Goal: Contribute content: Add original content to the website for others to see

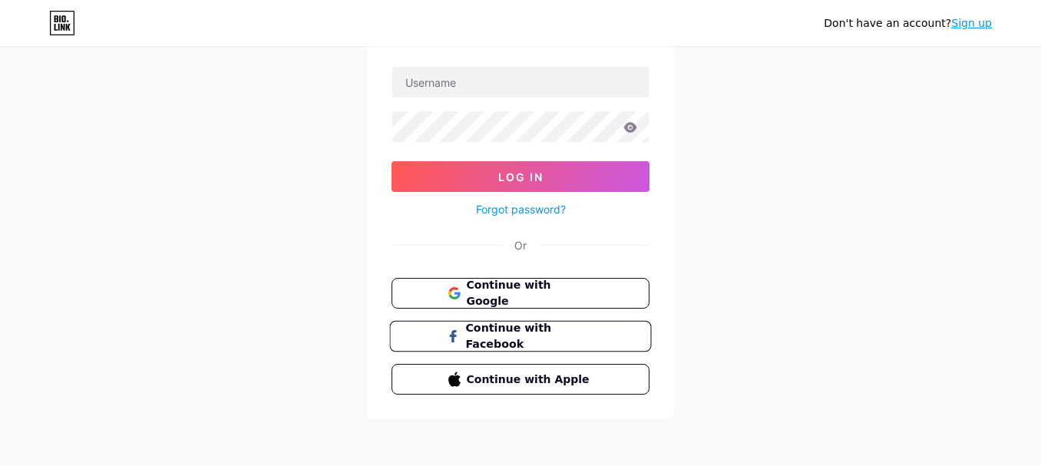
scroll to position [100, 0]
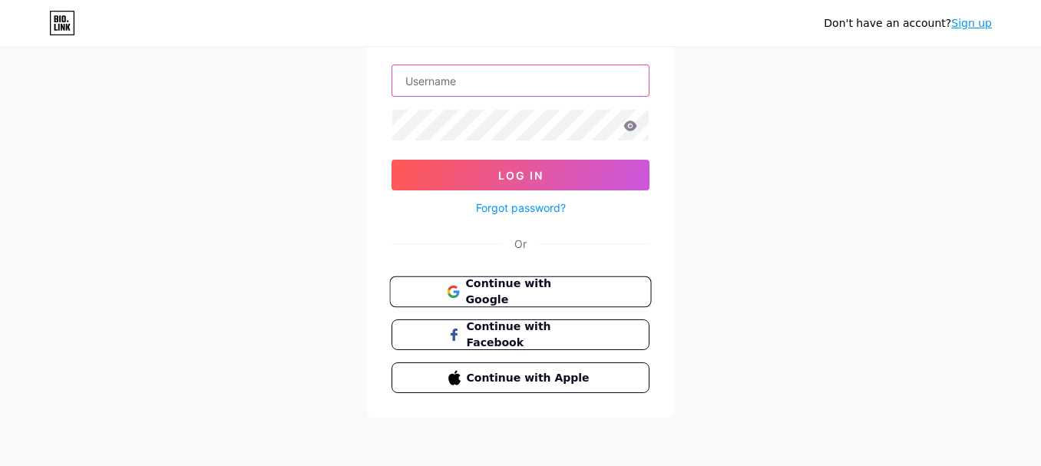
type input "[EMAIL_ADDRESS][DOMAIN_NAME]"
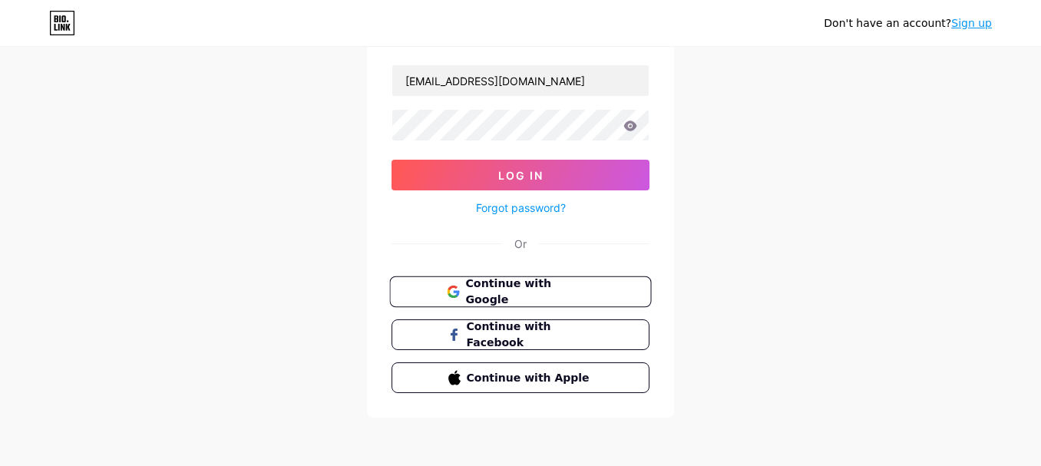
click at [522, 280] on button "Continue with Google" at bounding box center [520, 291] width 262 height 31
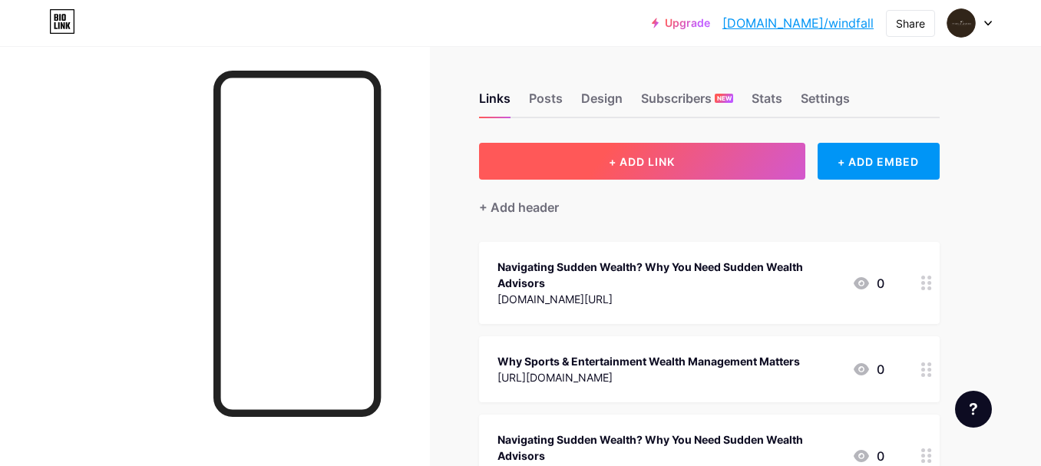
click at [662, 160] on span "+ ADD LINK" at bounding box center [642, 161] width 66 height 13
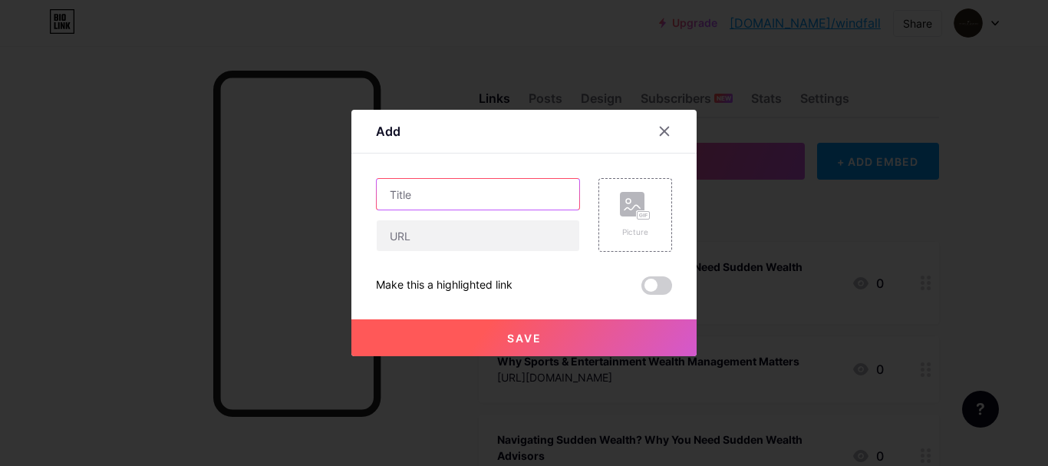
click at [423, 185] on input "text" at bounding box center [478, 194] width 203 height 31
click at [419, 189] on input "text" at bounding box center [478, 194] width 203 height 31
paste input "Expert Financial Advisor’s Guide to Inheritance"
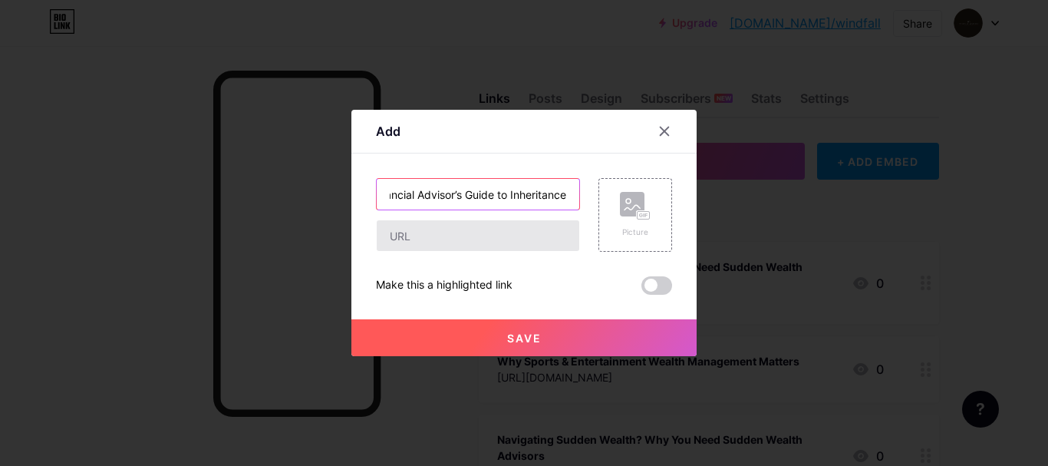
type input "Expert Financial Advisor’s Guide to Inheritance"
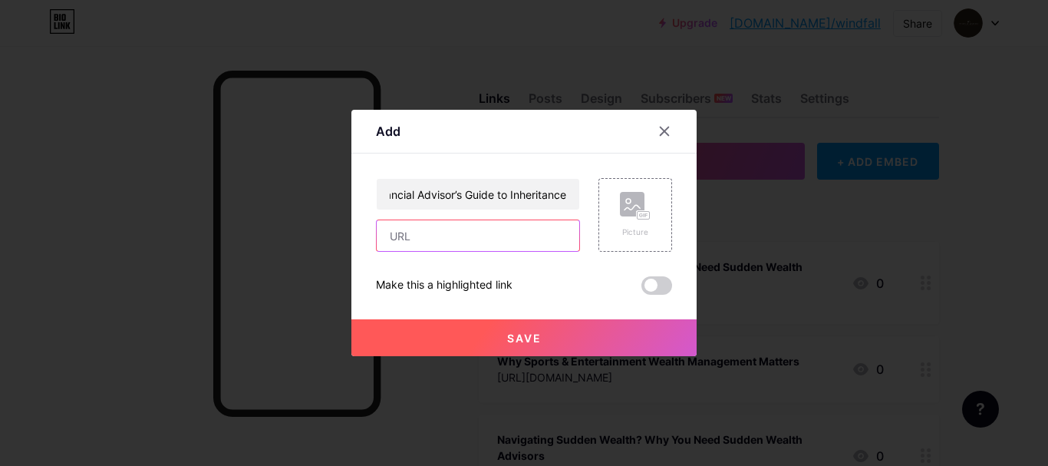
click at [414, 226] on input "text" at bounding box center [478, 235] width 203 height 31
paste input "https://weeblyblog.com/expert-financial-advisors-guide-to-inheritance/"
type input "https://weeblyblog.com/expert-financial-advisors-guide-to-inheritance/"
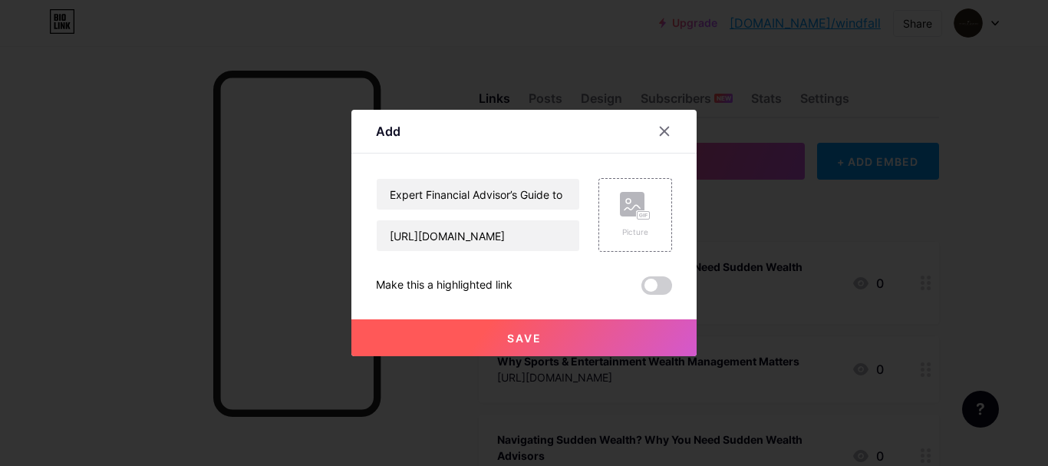
click at [520, 344] on span "Save" at bounding box center [524, 338] width 35 height 13
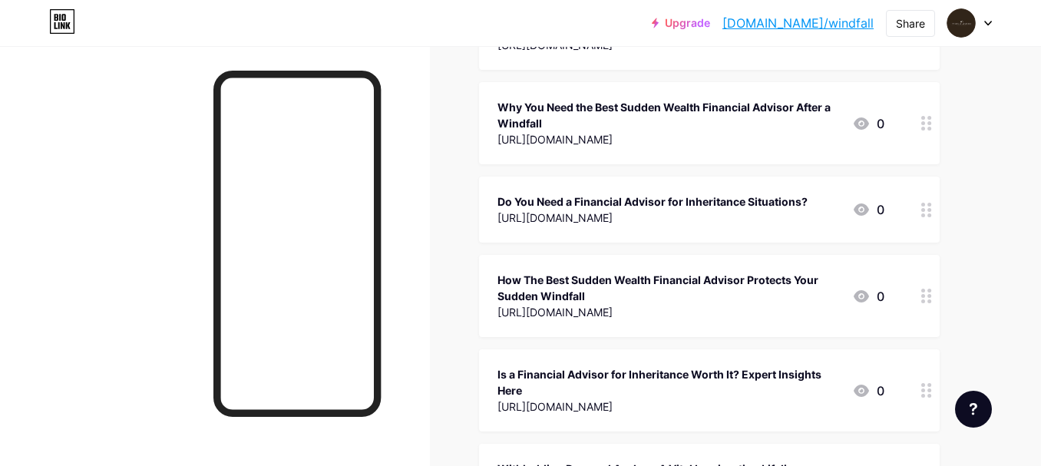
scroll to position [516, 0]
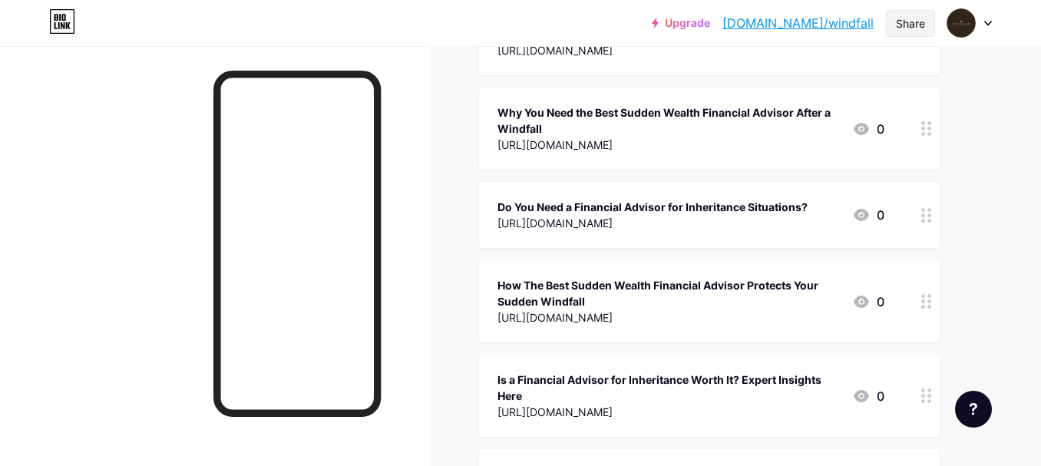
click at [910, 15] on div "Share" at bounding box center [910, 23] width 29 height 16
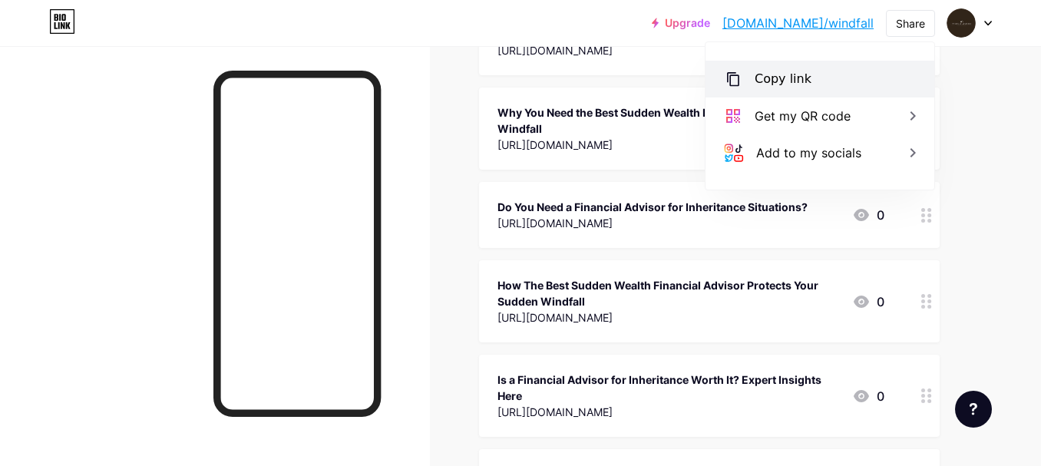
click at [779, 81] on div "Copy link" at bounding box center [782, 79] width 57 height 18
